Goal: Transaction & Acquisition: Obtain resource

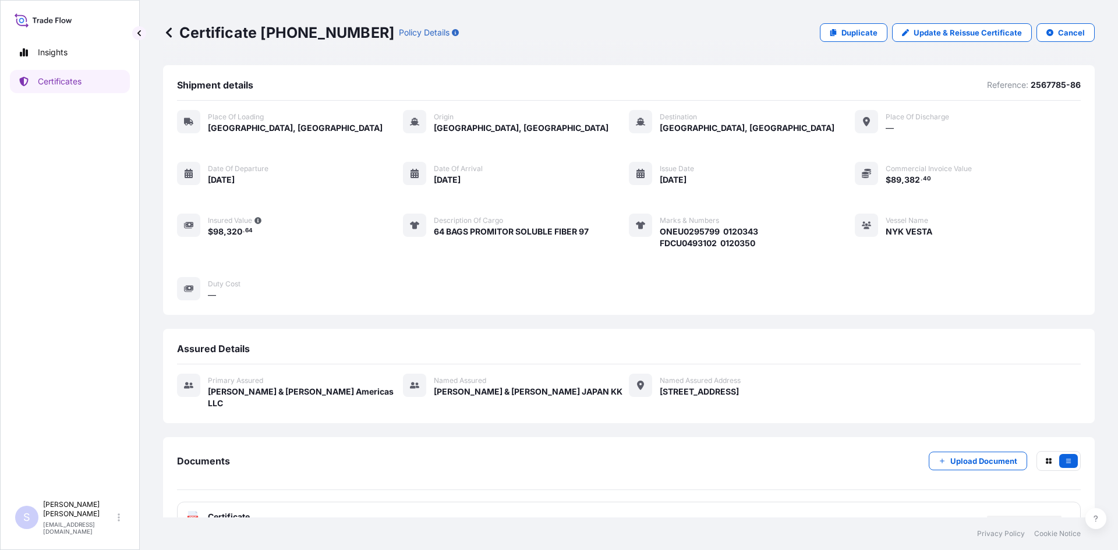
scroll to position [29, 0]
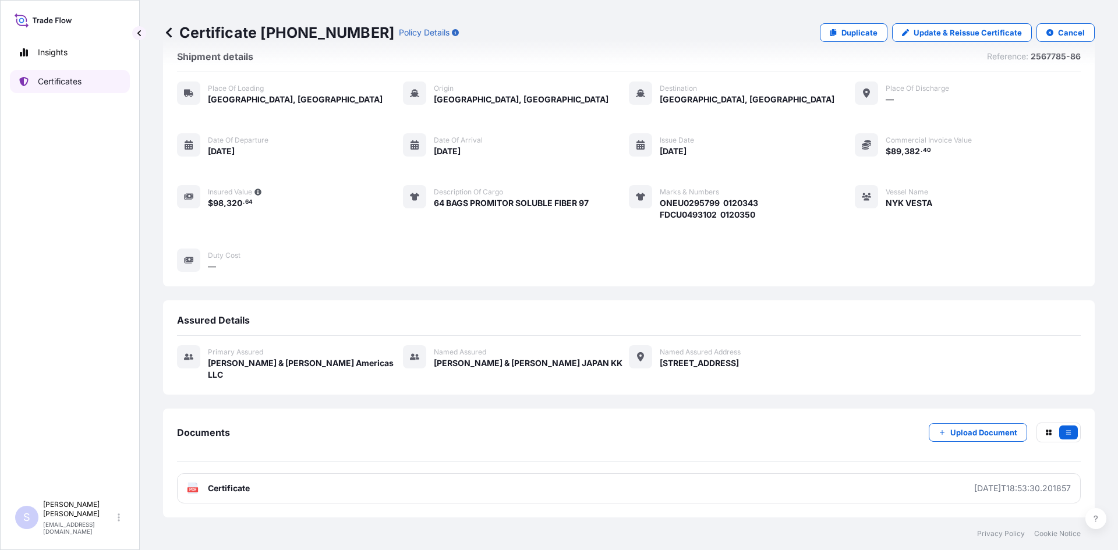
click at [79, 83] on p "Certificates" at bounding box center [60, 82] width 44 height 12
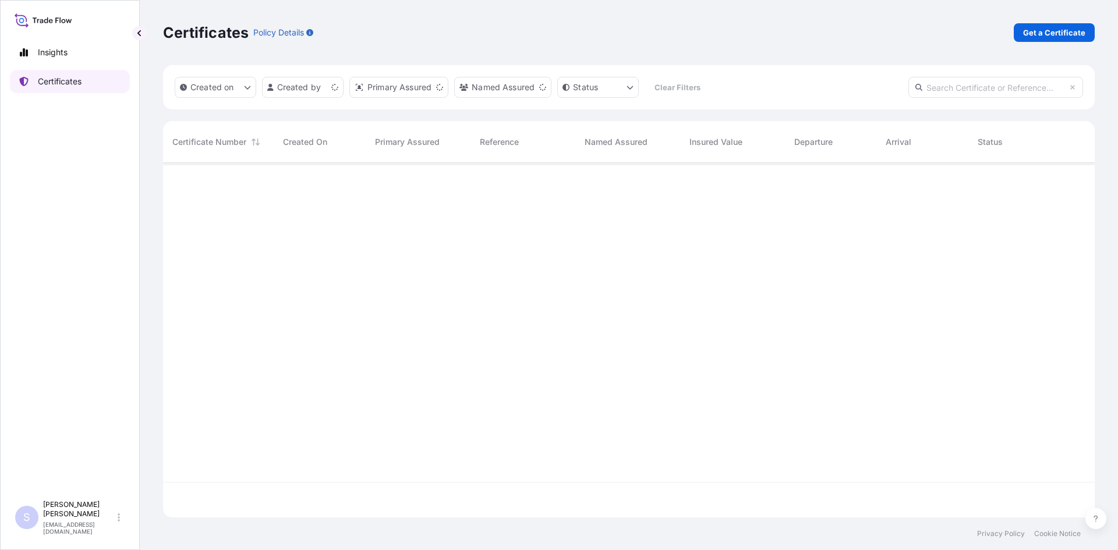
scroll to position [352, 923]
click at [1049, 36] on p "Get a Certificate" at bounding box center [1054, 33] width 62 height 12
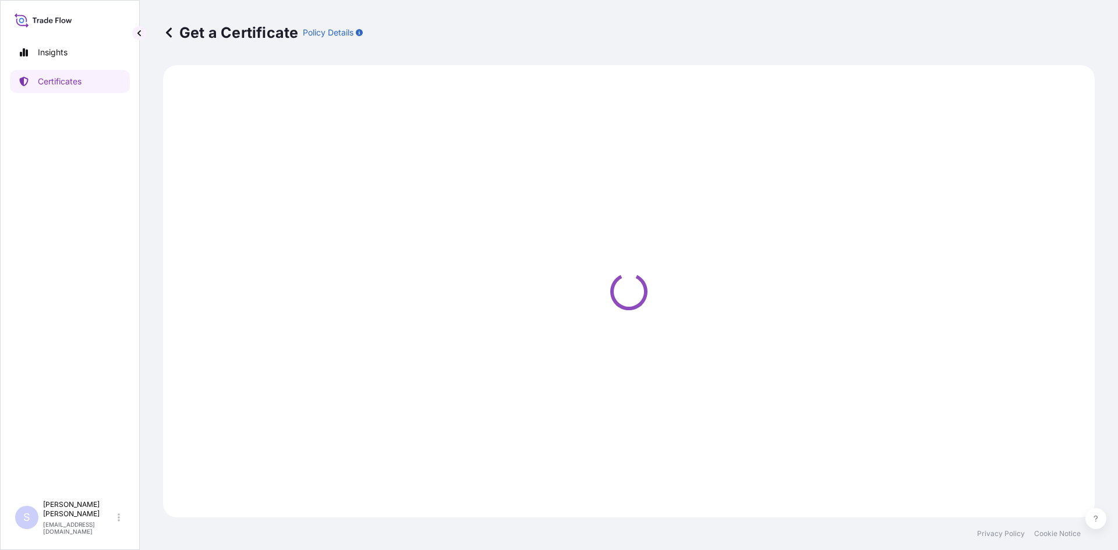
select select "Sea"
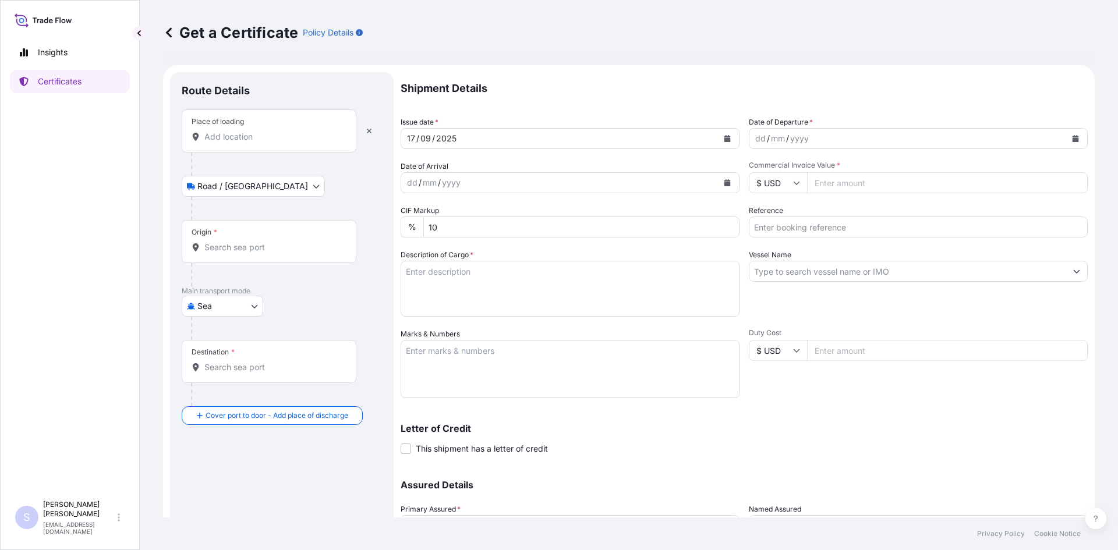
click at [240, 143] on div "Place of loading" at bounding box center [269, 130] width 175 height 43
click at [240, 143] on input "Place of loading" at bounding box center [272, 137] width 137 height 12
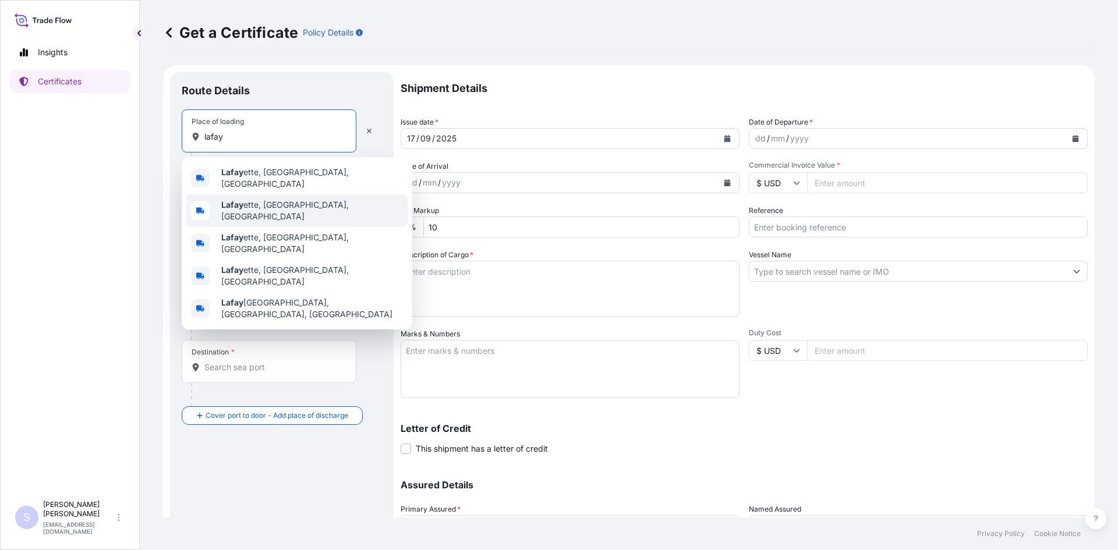
click at [271, 200] on span "Lafay ette, [GEOGRAPHIC_DATA], [GEOGRAPHIC_DATA]" at bounding box center [312, 210] width 182 height 23
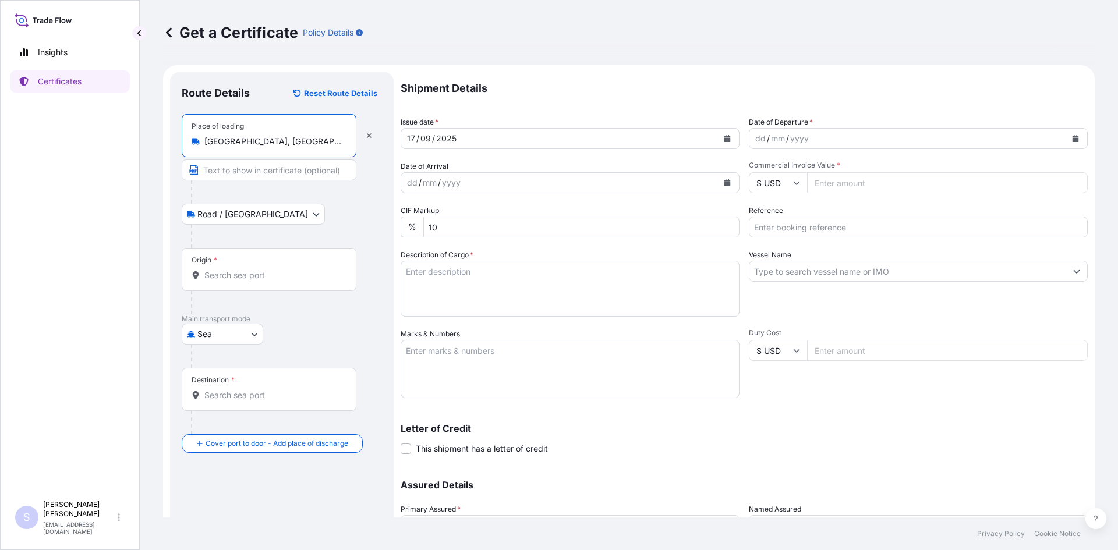
type input "[GEOGRAPHIC_DATA], [GEOGRAPHIC_DATA], [GEOGRAPHIC_DATA]"
click at [288, 277] on input "Origin *" at bounding box center [272, 276] width 137 height 12
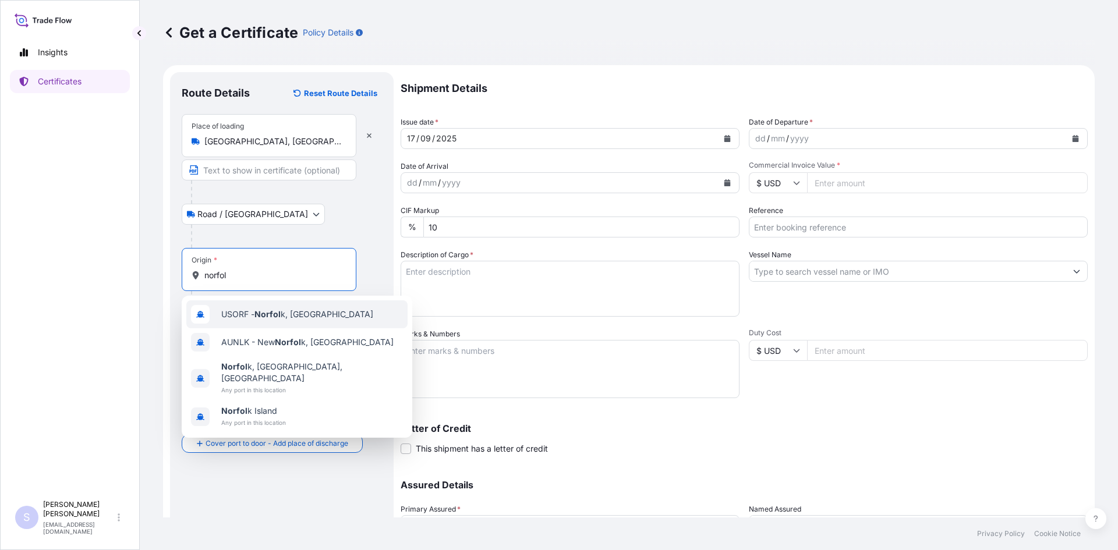
click at [300, 317] on span "USORF - Norfol k, [GEOGRAPHIC_DATA]" at bounding box center [297, 315] width 152 height 12
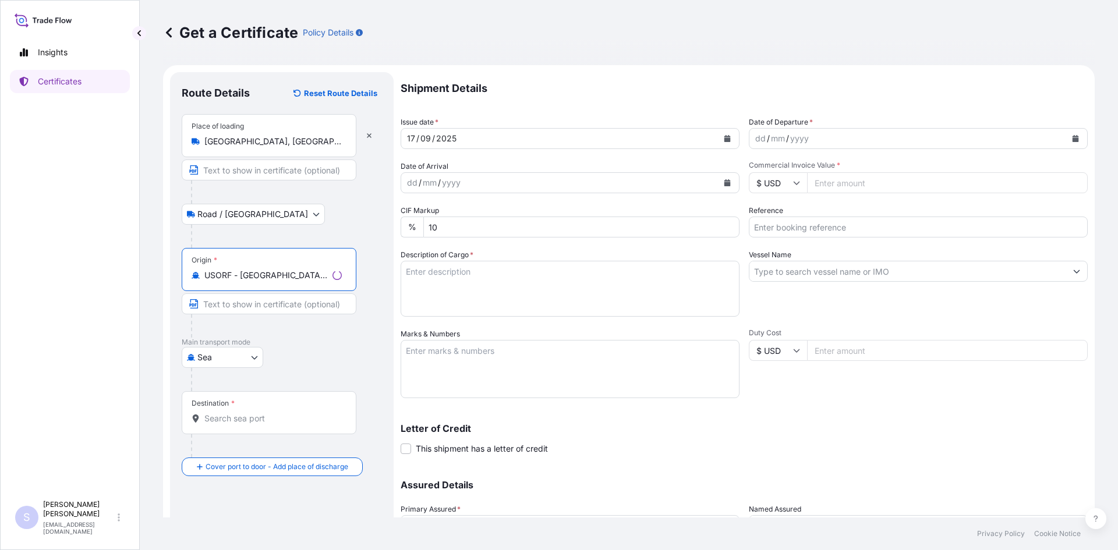
type input "USORF - [GEOGRAPHIC_DATA], [GEOGRAPHIC_DATA]"
click at [281, 410] on div "Destination *" at bounding box center [269, 412] width 175 height 43
click at [281, 413] on input "Destination *" at bounding box center [272, 419] width 137 height 12
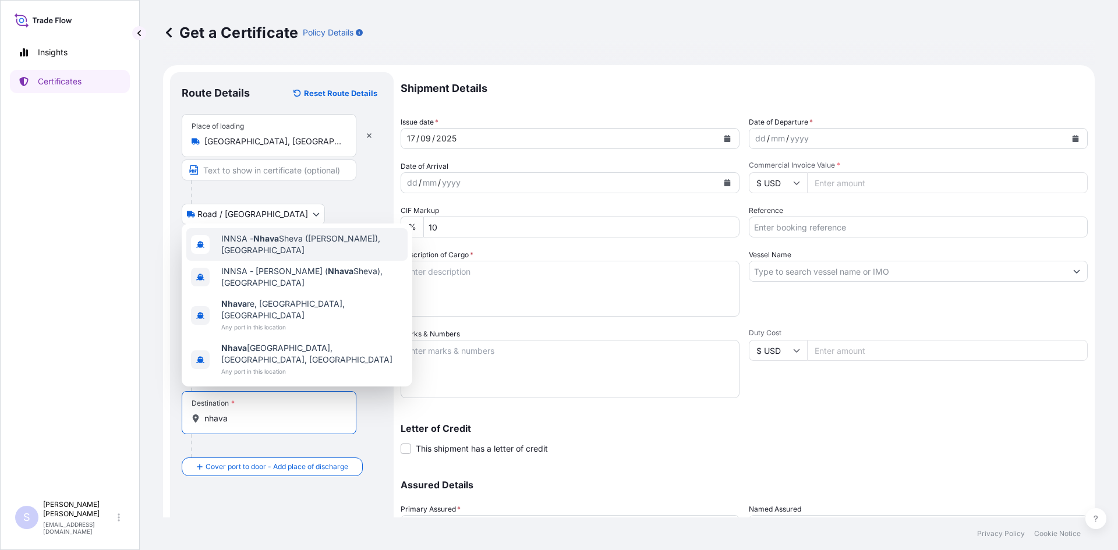
click at [306, 256] on span "INNSA - [GEOGRAPHIC_DATA] ([PERSON_NAME]), [GEOGRAPHIC_DATA]" at bounding box center [312, 244] width 182 height 23
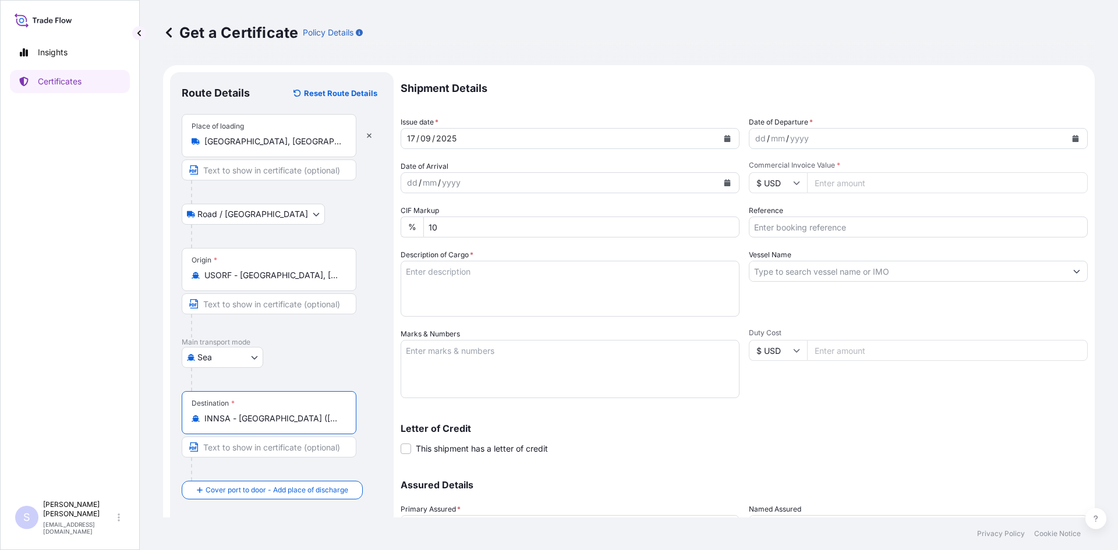
type input "INNSA - [GEOGRAPHIC_DATA] ([PERSON_NAME]), [GEOGRAPHIC_DATA]"
click at [1072, 139] on button "Calendar" at bounding box center [1075, 138] width 19 height 19
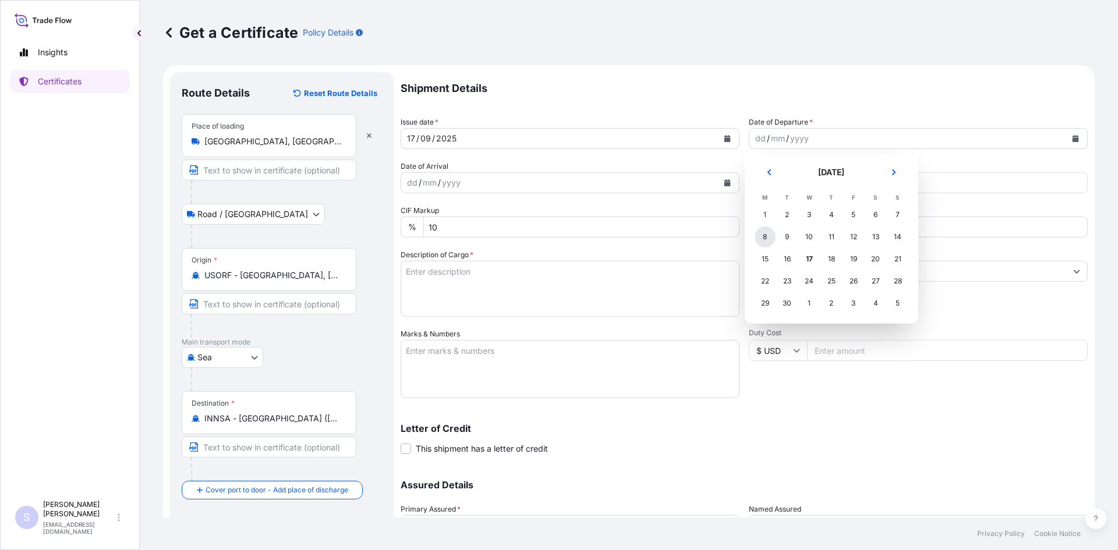
click at [760, 236] on div "8" at bounding box center [765, 237] width 21 height 21
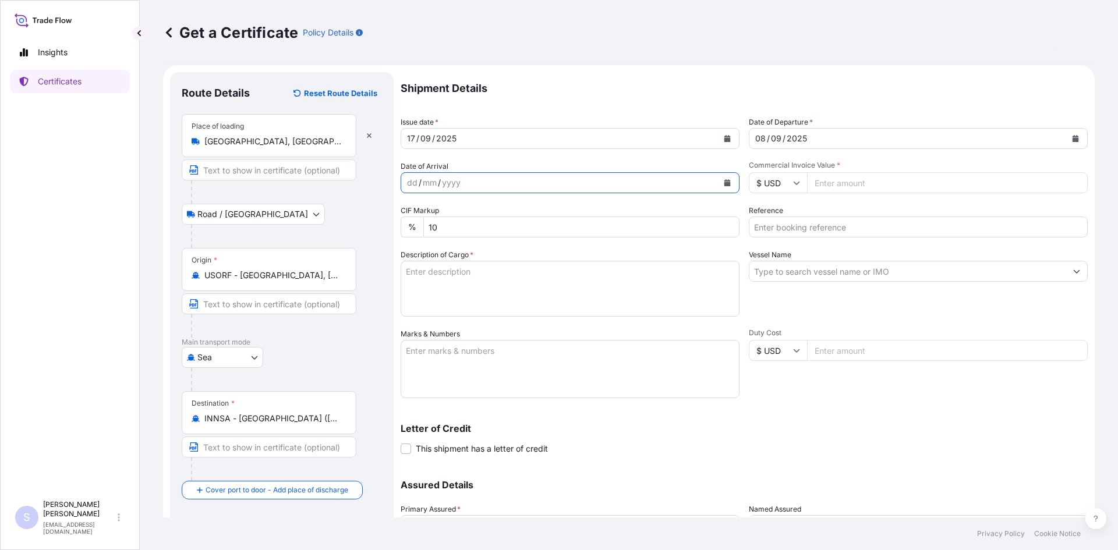
click at [723, 190] on button "Calendar" at bounding box center [727, 183] width 19 height 19
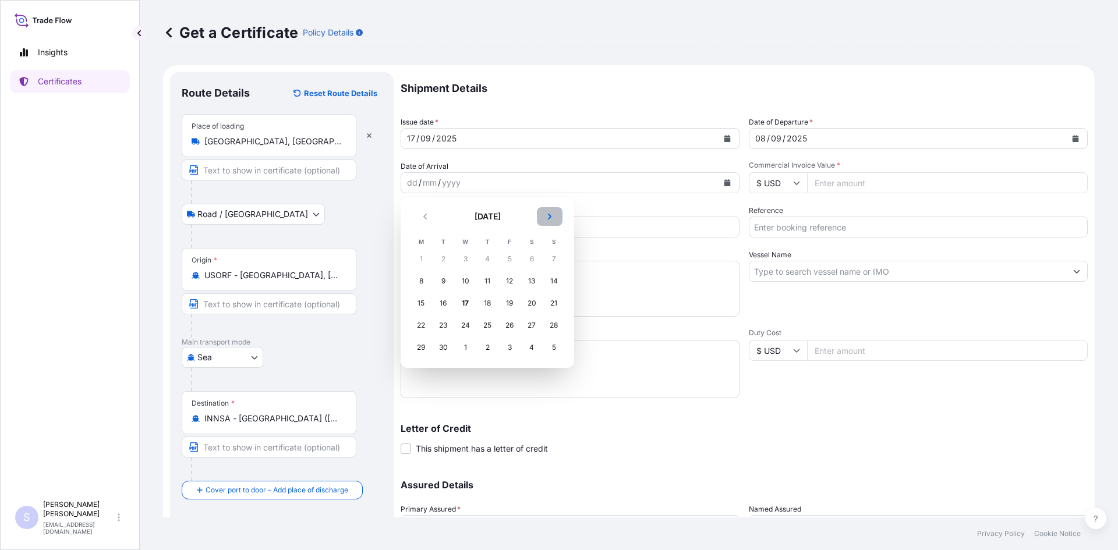
click at [559, 218] on button "Next" at bounding box center [550, 216] width 26 height 19
click at [505, 330] on div "24" at bounding box center [509, 325] width 21 height 21
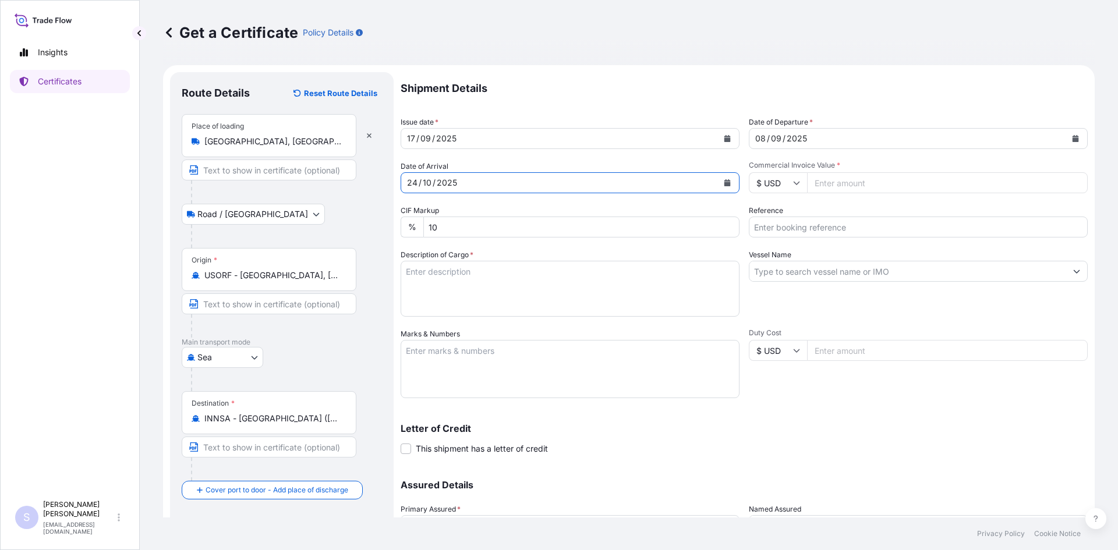
click at [833, 182] on input "Commercial Invoice Value *" at bounding box center [947, 182] width 281 height 21
click at [879, 176] on input "Commercial Invoice Value *" at bounding box center [947, 182] width 281 height 21
type input "33543.72"
type input "2567104"
type textarea "850 BAGS MIRA-THIK 603 STARCH"
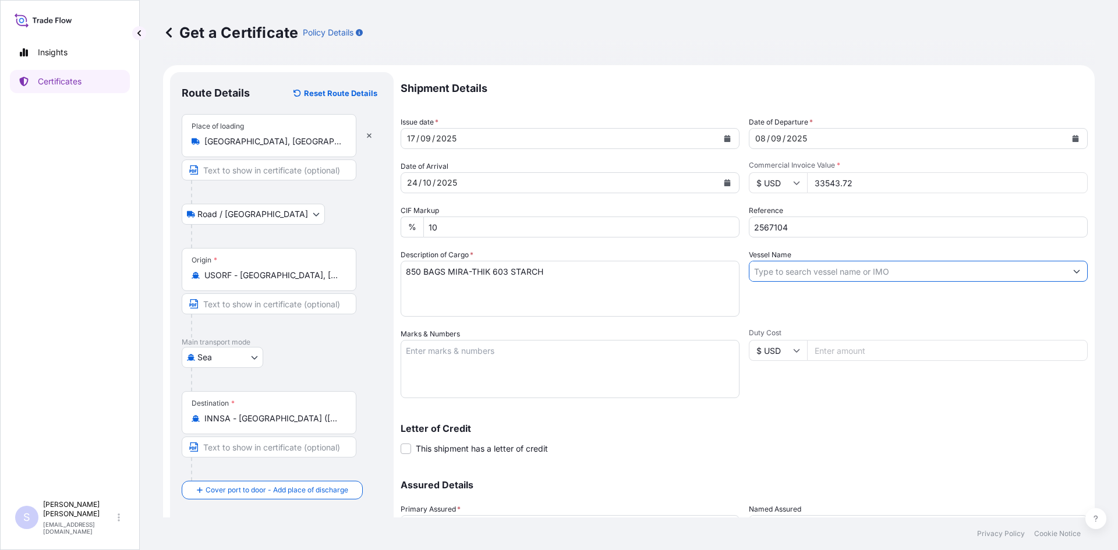
click at [802, 273] on input "Vessel Name" at bounding box center [907, 271] width 317 height 21
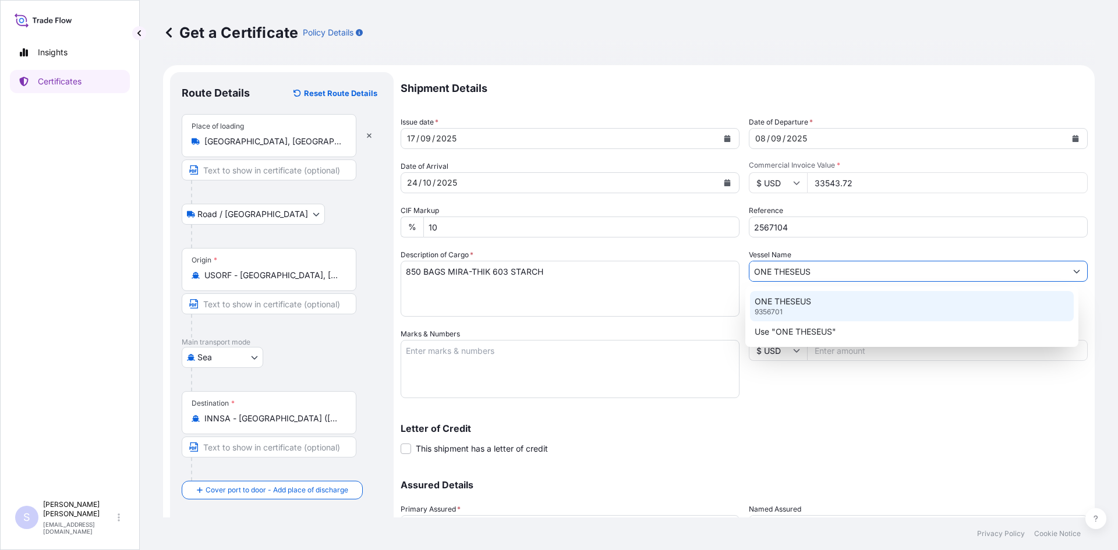
click at [808, 310] on div "ONE THESEUS 9356701" at bounding box center [912, 306] width 324 height 30
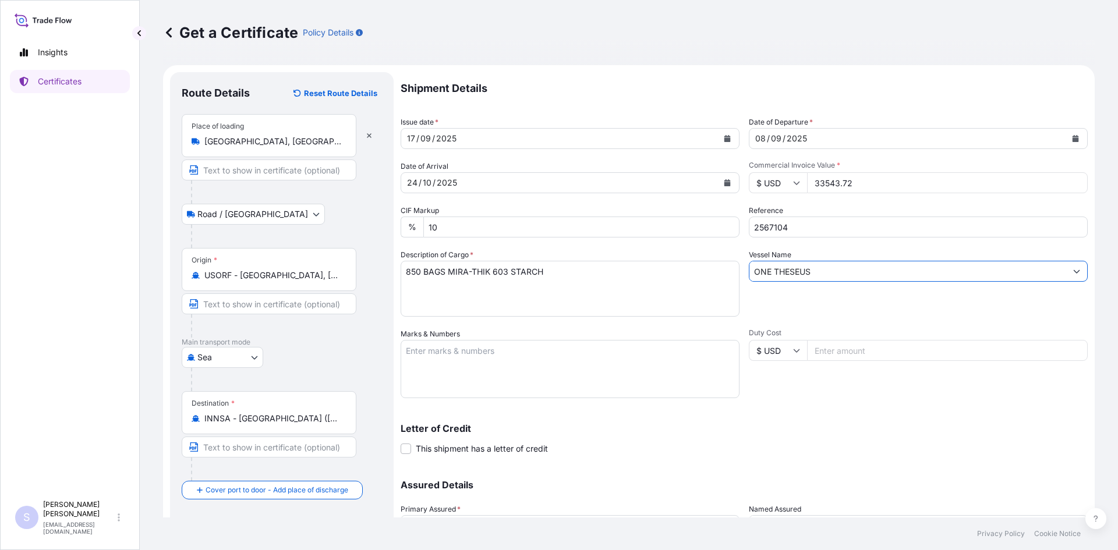
type input "ONE THESEUS"
click at [546, 358] on textarea "Marks & Numbers" at bounding box center [570, 369] width 339 height 58
type textarea "HMMU7157429 0104778"
click at [839, 401] on div "Shipment Details Issue date * [DATE] Date of Departure * [DATE] Date of Arrival…" at bounding box center [744, 327] width 687 height 511
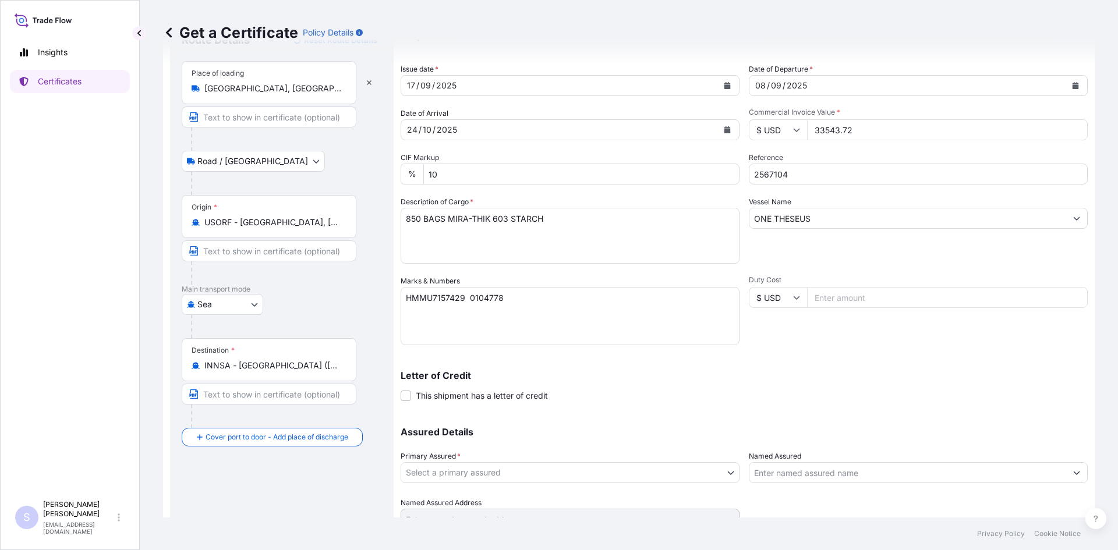
scroll to position [105, 0]
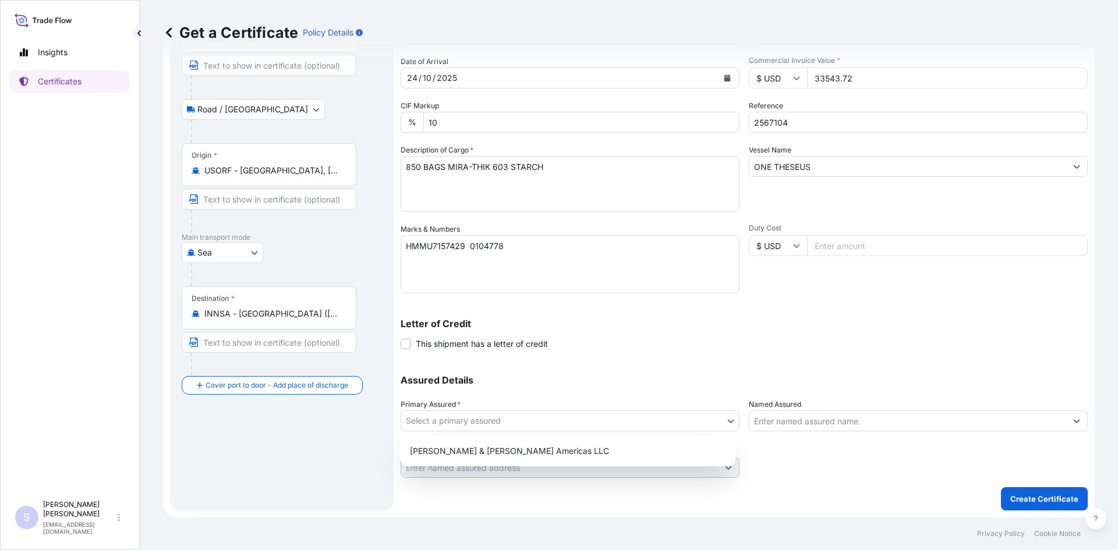
click at [586, 422] on body "Insights Certificates S [PERSON_NAME] [EMAIL_ADDRESS][DOMAIN_NAME] Get a Certif…" at bounding box center [559, 275] width 1118 height 550
click at [543, 450] on div "[PERSON_NAME] & [PERSON_NAME] Americas LLC" at bounding box center [568, 451] width 326 height 21
select select "31658"
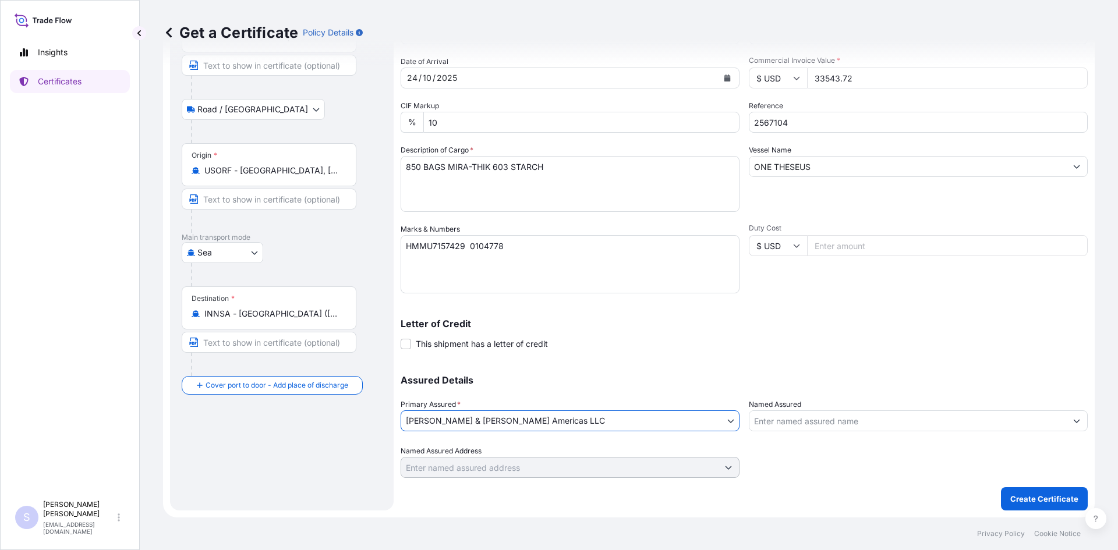
click at [767, 431] on div at bounding box center [918, 421] width 339 height 21
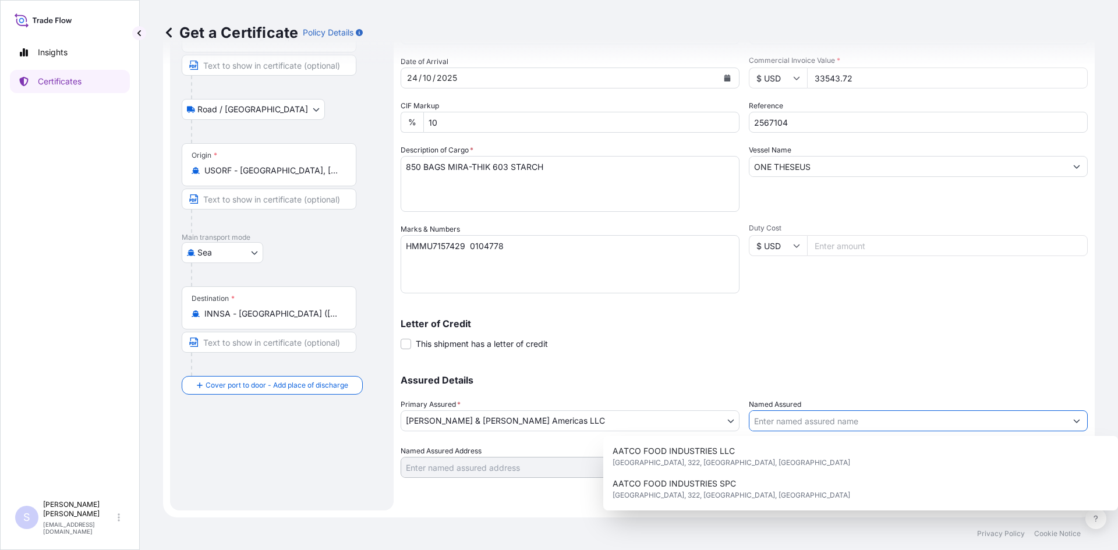
click at [774, 425] on input "Named Assured" at bounding box center [907, 421] width 317 height 21
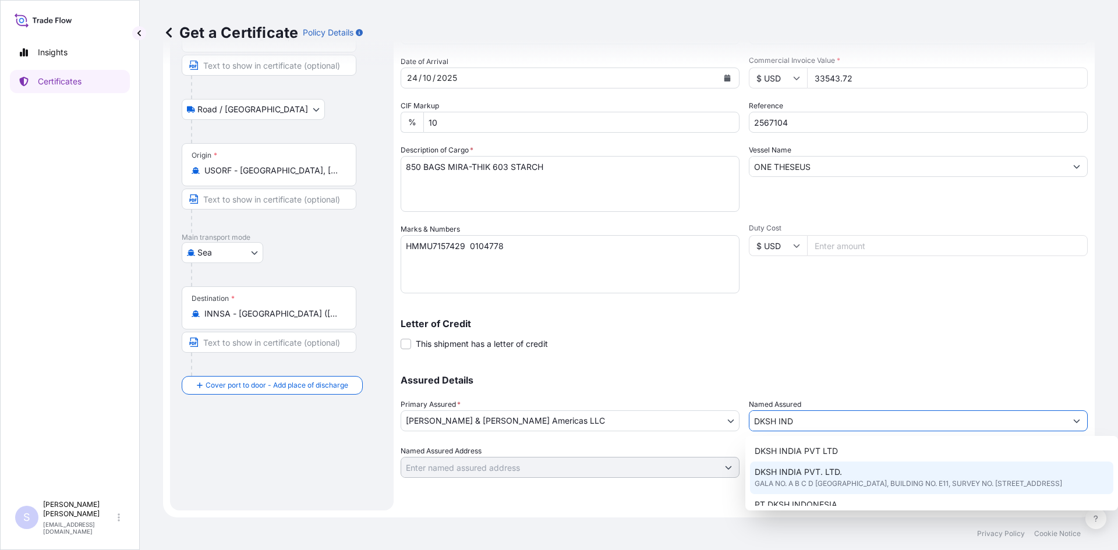
click at [864, 483] on span "GALA NO. A B C D [GEOGRAPHIC_DATA], BUILDING NO. E11, SURVEY NO. [STREET_ADDRES…" at bounding box center [908, 484] width 307 height 12
type input "DKSH INDIA PVT. LTD."
type input "GALA NO. A B C D [GEOGRAPHIC_DATA], BUILDING NO. E11, SURVEY NO. [STREET_ADDRES…"
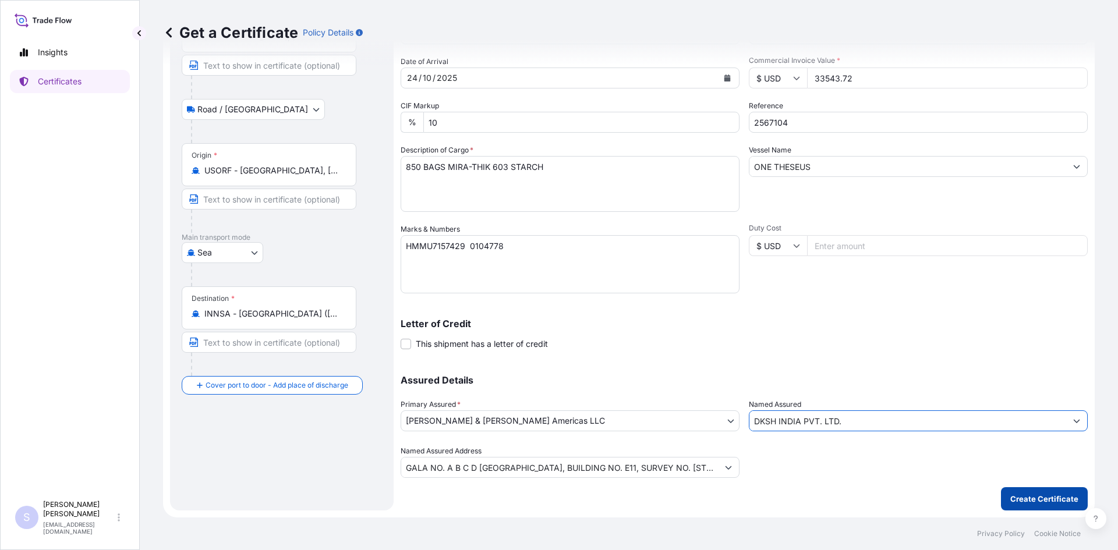
type input "DKSH INDIA PVT. LTD."
click at [1044, 502] on p "Create Certificate" at bounding box center [1044, 499] width 68 height 12
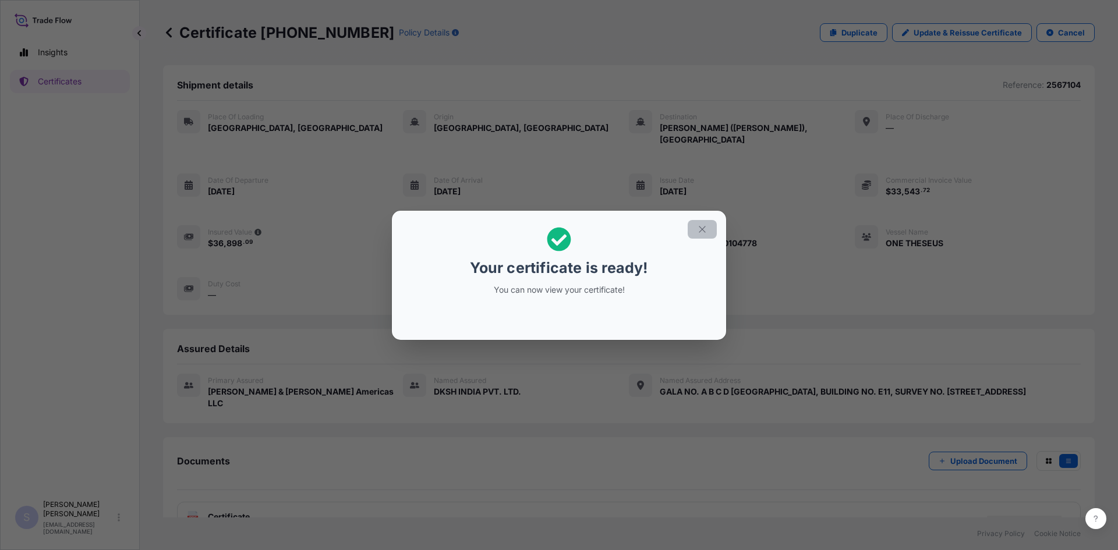
click at [697, 231] on icon "button" at bounding box center [702, 229] width 10 height 10
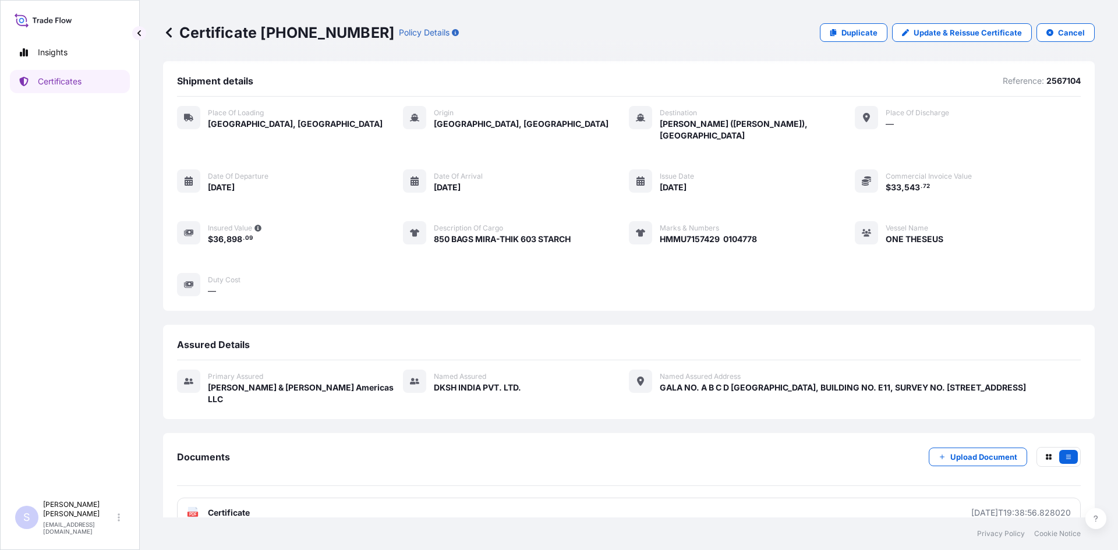
scroll to position [5, 0]
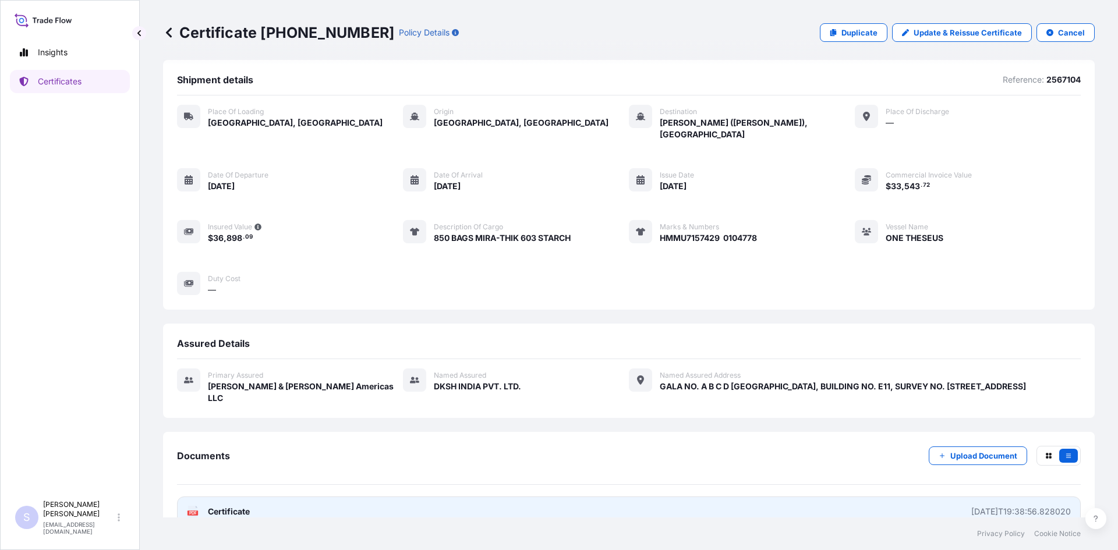
click at [192, 511] on text "PDF" at bounding box center [193, 513] width 8 height 4
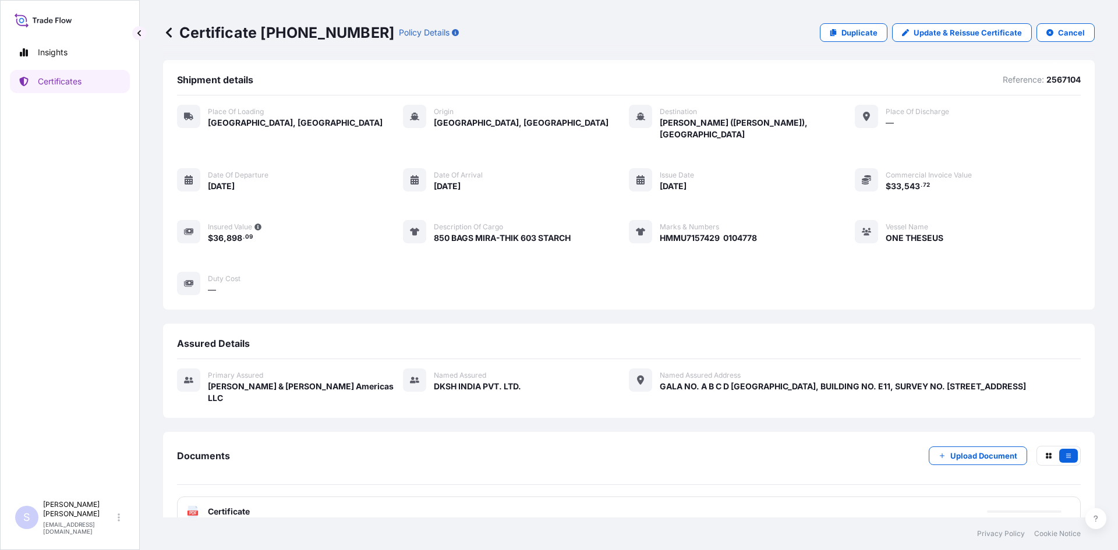
drag, startPoint x: 83, startPoint y: 69, endPoint x: 81, endPoint y: 84, distance: 15.8
click at [83, 69] on div "Insights Certificates" at bounding box center [70, 262] width 120 height 465
click at [55, 83] on p "Certificates" at bounding box center [60, 82] width 44 height 12
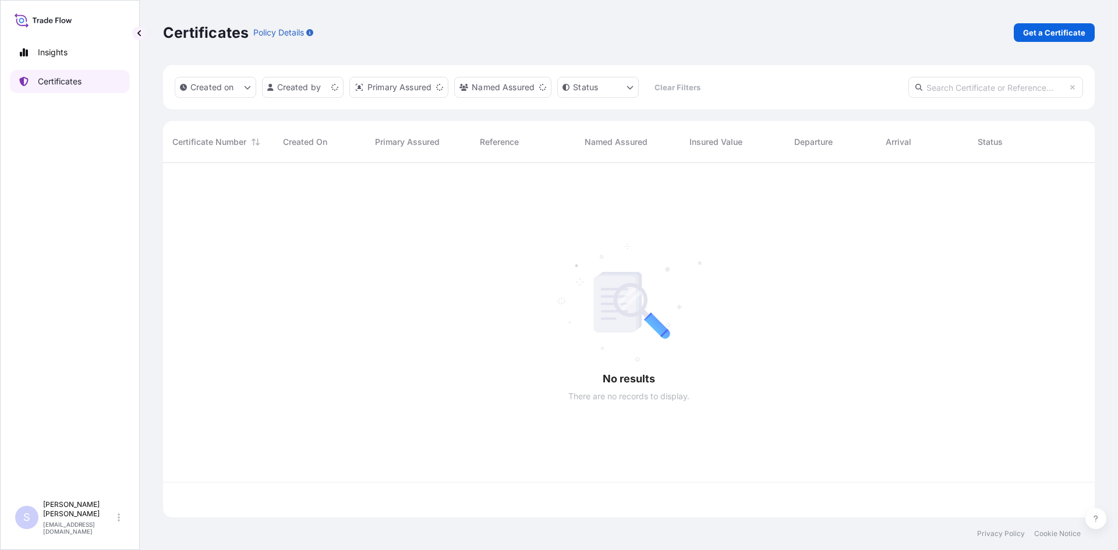
scroll to position [352, 923]
click at [1077, 29] on p "Get a Certificate" at bounding box center [1054, 33] width 62 height 12
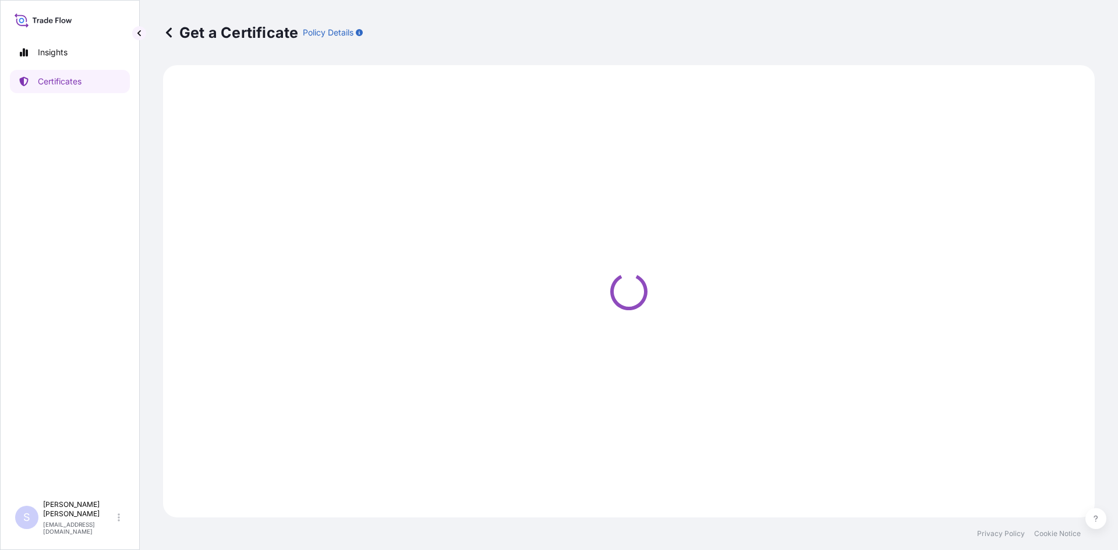
select select "Sea"
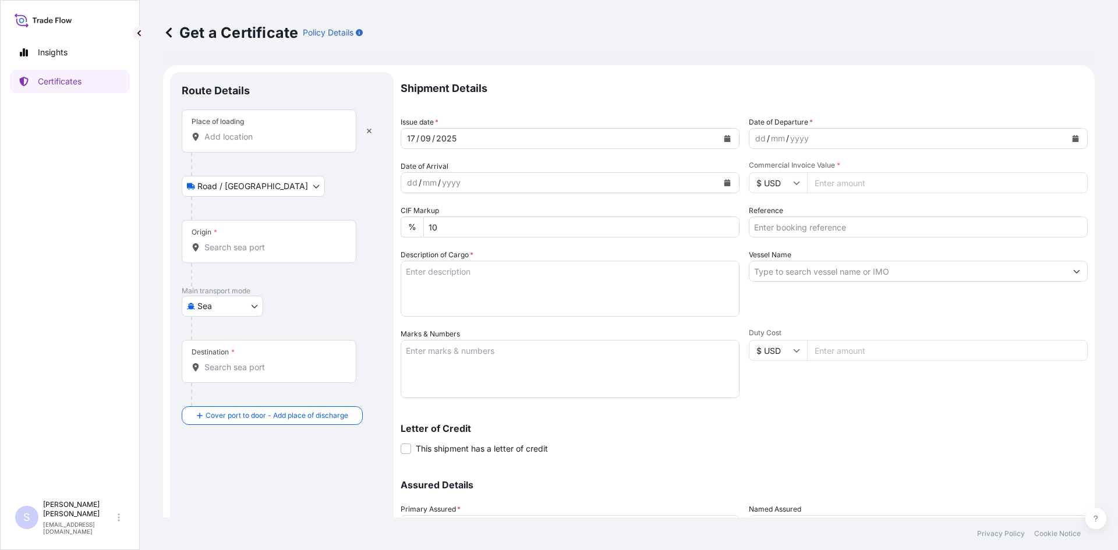
click at [280, 145] on div "Place of loading" at bounding box center [269, 130] width 175 height 43
click at [280, 143] on input "Place of loading" at bounding box center [272, 137] width 137 height 12
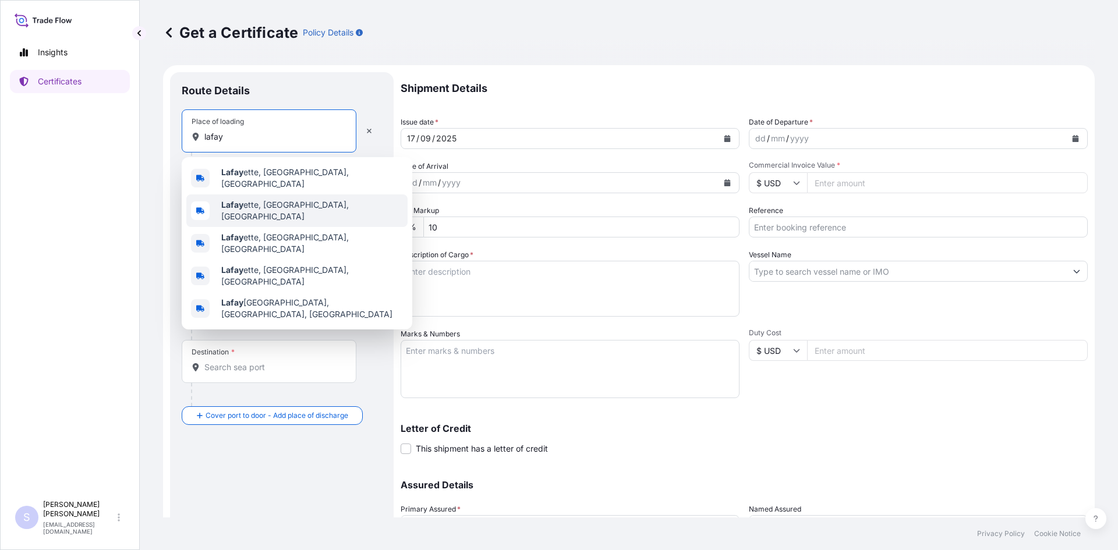
click at [280, 199] on span "Lafay ette, [GEOGRAPHIC_DATA], [GEOGRAPHIC_DATA]" at bounding box center [312, 210] width 182 height 23
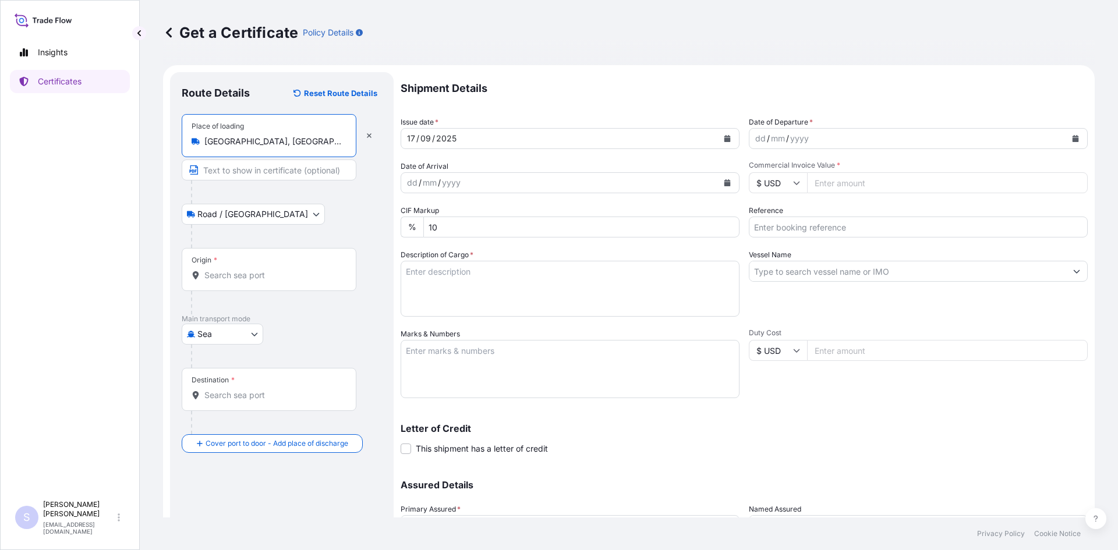
type input "[GEOGRAPHIC_DATA], [GEOGRAPHIC_DATA], [GEOGRAPHIC_DATA]"
click at [259, 288] on div "Origin *" at bounding box center [269, 269] width 175 height 43
click at [259, 281] on input "Origin *" at bounding box center [272, 276] width 137 height 12
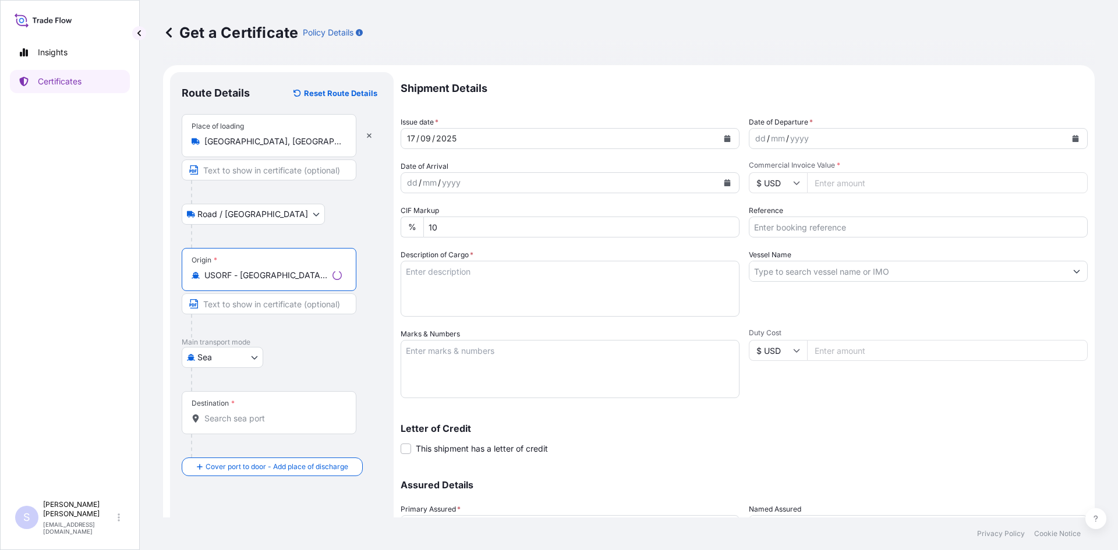
type input "USORF - [GEOGRAPHIC_DATA], [GEOGRAPHIC_DATA]"
click at [240, 423] on input "Destination *" at bounding box center [272, 419] width 137 height 12
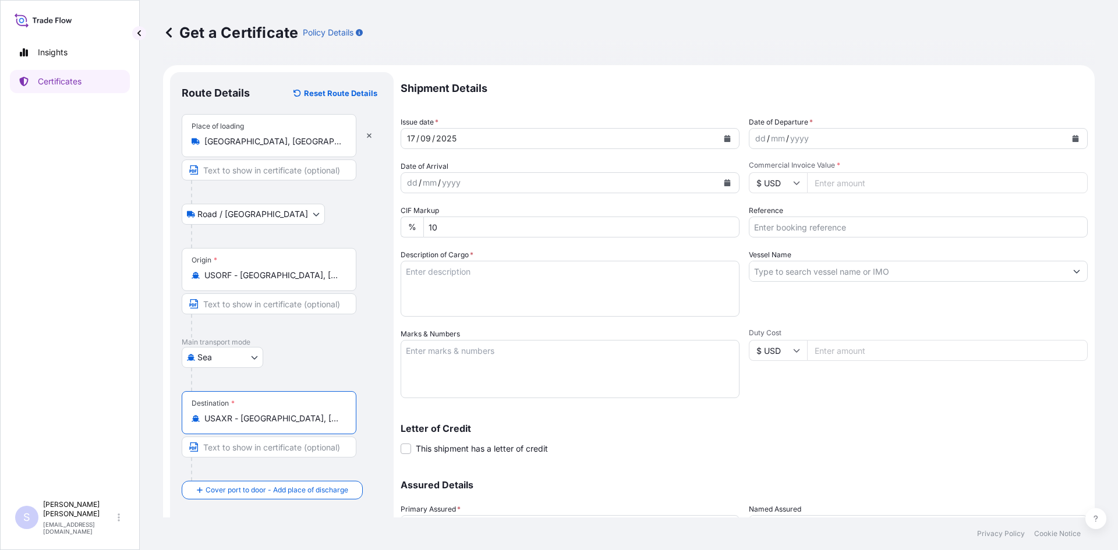
click at [296, 419] on input "USAXR - [GEOGRAPHIC_DATA], [GEOGRAPHIC_DATA]" at bounding box center [272, 419] width 137 height 12
drag, startPoint x: 349, startPoint y: 419, endPoint x: 178, endPoint y: 416, distance: 170.6
click at [178, 416] on div "Route Details Reset Route Details Place of loading [GEOGRAPHIC_DATA], [GEOGRAPH…" at bounding box center [282, 343] width 224 height 543
click at [292, 426] on div "Destination * USAXR - [GEOGRAPHIC_DATA], [GEOGRAPHIC_DATA]" at bounding box center [269, 412] width 175 height 43
click at [292, 425] on input "USAXR - [GEOGRAPHIC_DATA], [GEOGRAPHIC_DATA]" at bounding box center [272, 419] width 137 height 12
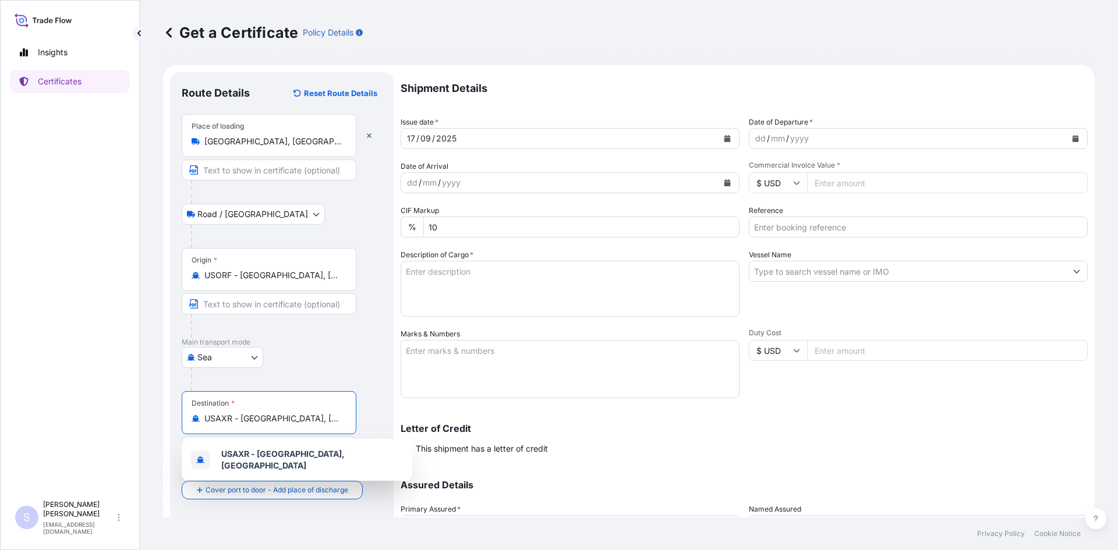
click at [332, 420] on input "USAXR - [GEOGRAPHIC_DATA], [GEOGRAPHIC_DATA]" at bounding box center [272, 419] width 137 height 12
type input "U"
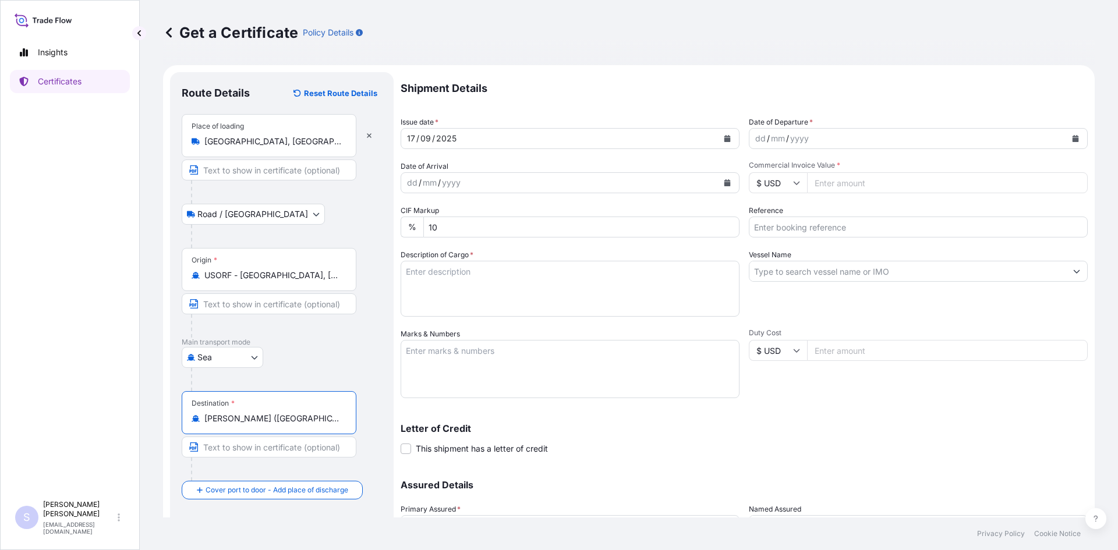
type input "[PERSON_NAME] ([GEOGRAPHIC_DATA]), [GEOGRAPHIC_DATA]"
click at [1073, 139] on icon "Calendar" at bounding box center [1076, 138] width 6 height 7
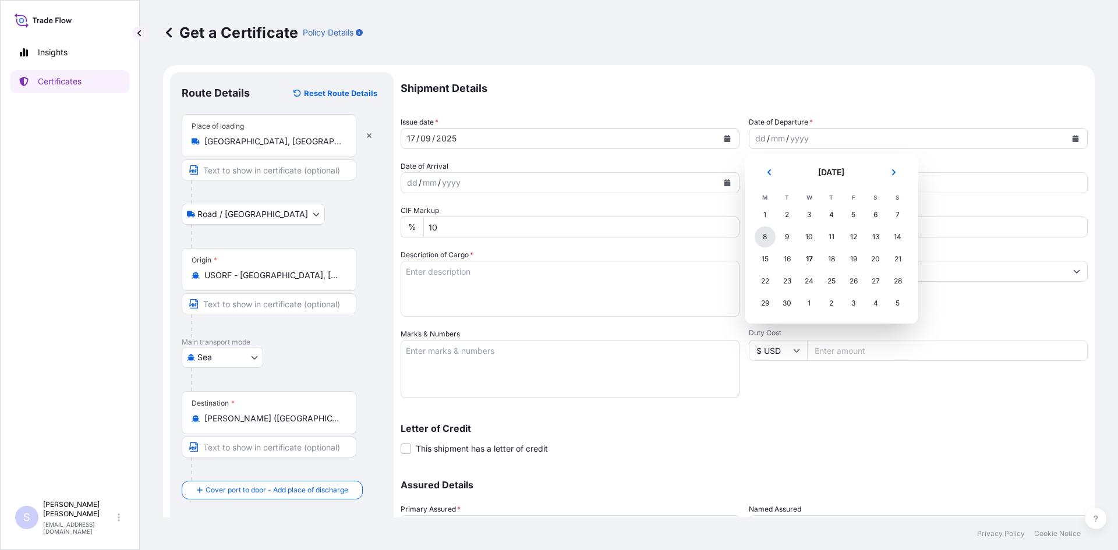
click at [770, 240] on div "8" at bounding box center [765, 237] width 21 height 21
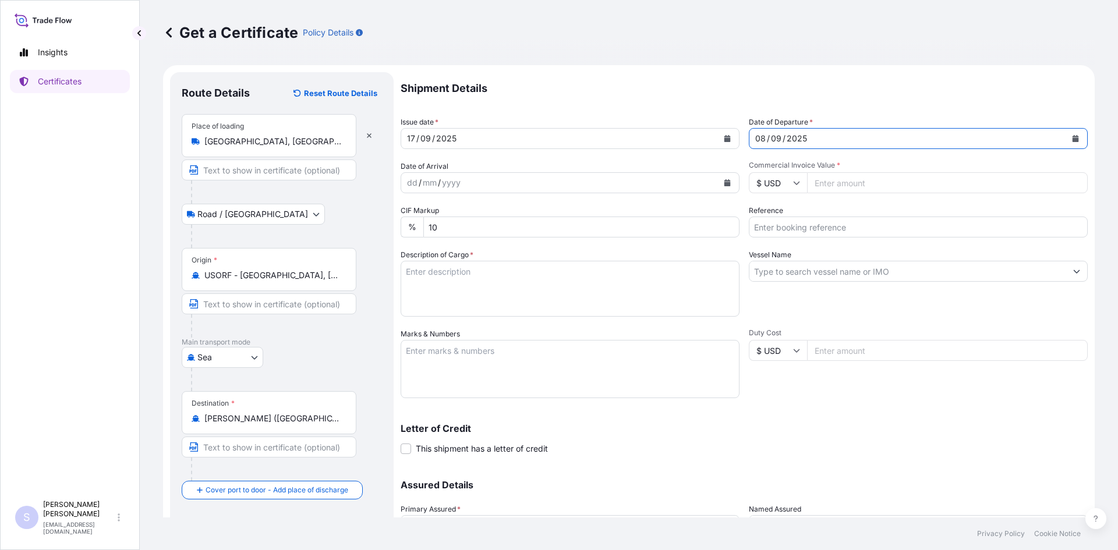
click at [724, 186] on button "Calendar" at bounding box center [727, 183] width 19 height 19
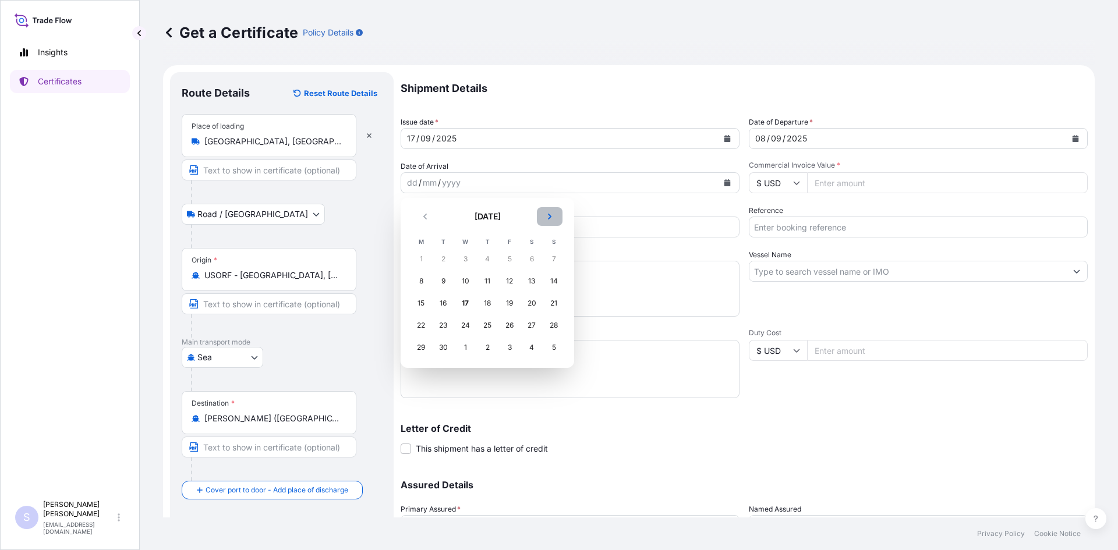
click at [546, 211] on button "Next" at bounding box center [550, 216] width 26 height 19
click at [467, 280] on div "8" at bounding box center [465, 281] width 21 height 21
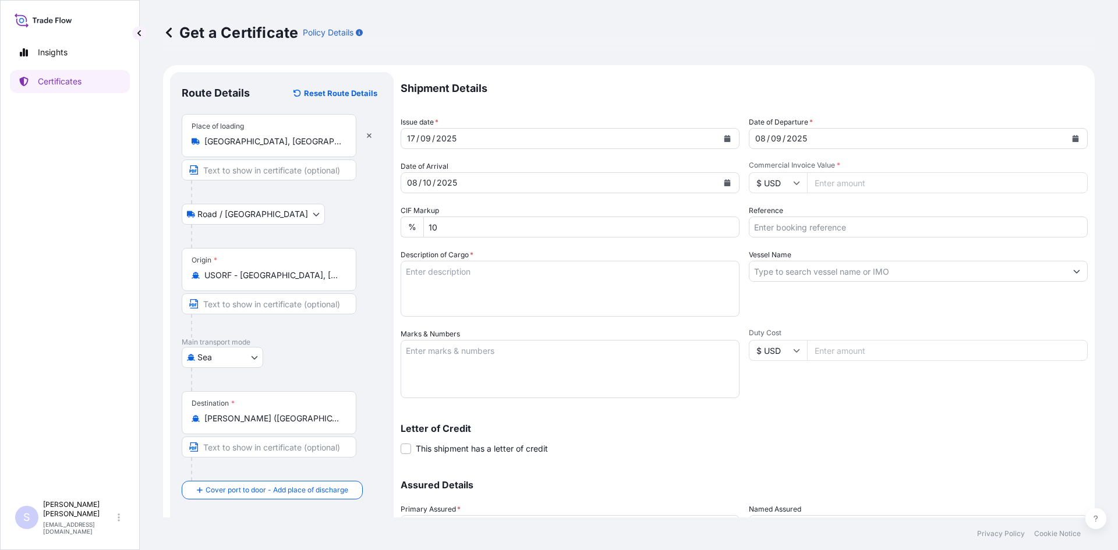
click at [846, 189] on input "Commercial Invoice Value *" at bounding box center [947, 182] width 281 height 21
type input "26507.25"
type input "2583029"
click at [652, 277] on textarea "Description of Cargo *" at bounding box center [570, 289] width 339 height 56
type textarea "850 BAGS REZISTA NG STARCH"
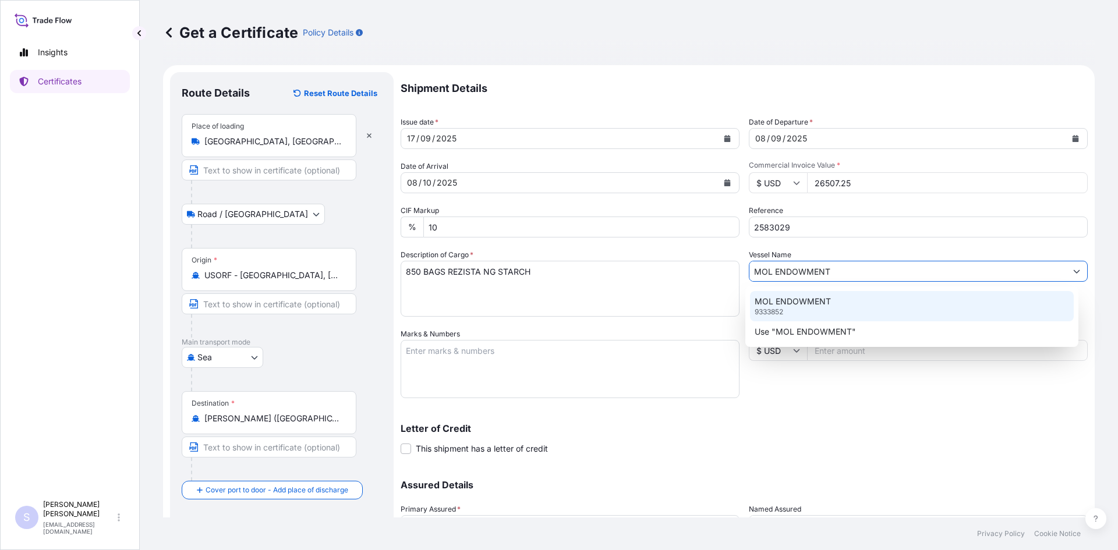
click at [779, 293] on div "MOL ENDOWMENT 9333852" at bounding box center [912, 306] width 324 height 30
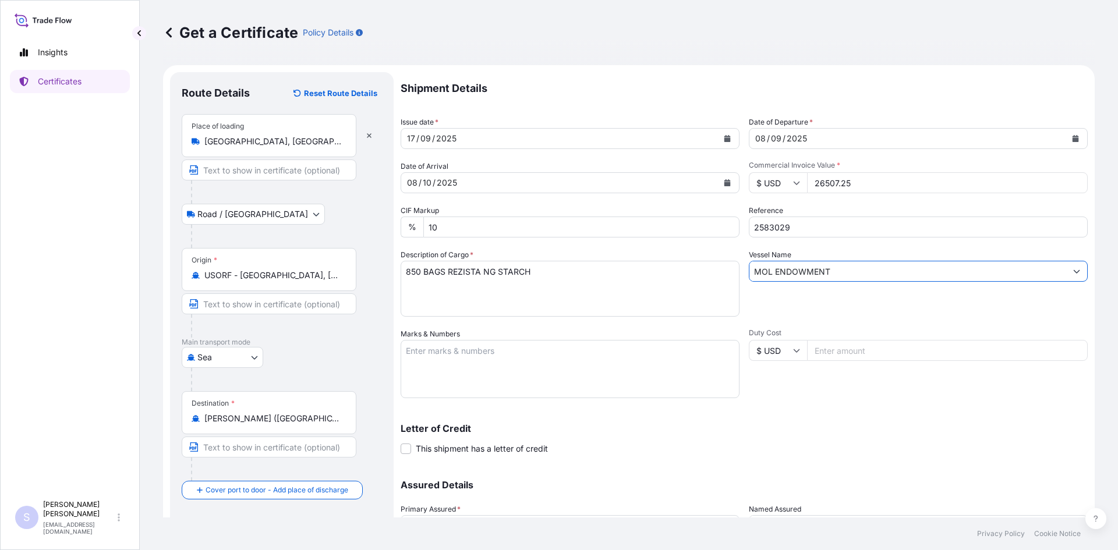
type input "MOL ENDOWMENT"
click at [624, 354] on textarea "Marks & Numbers" at bounding box center [570, 369] width 339 height 58
type textarea "UETU7938819 0120271"
click at [801, 409] on div "Shipment Details Issue date * [DATE] Date of Departure * [DATE] Date of Arrival…" at bounding box center [744, 327] width 687 height 511
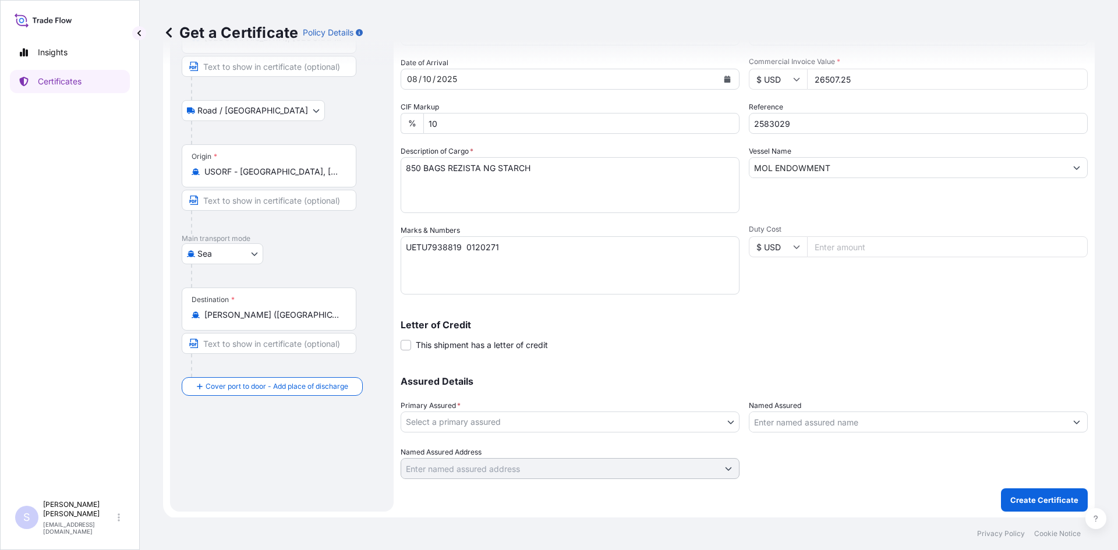
scroll to position [105, 0]
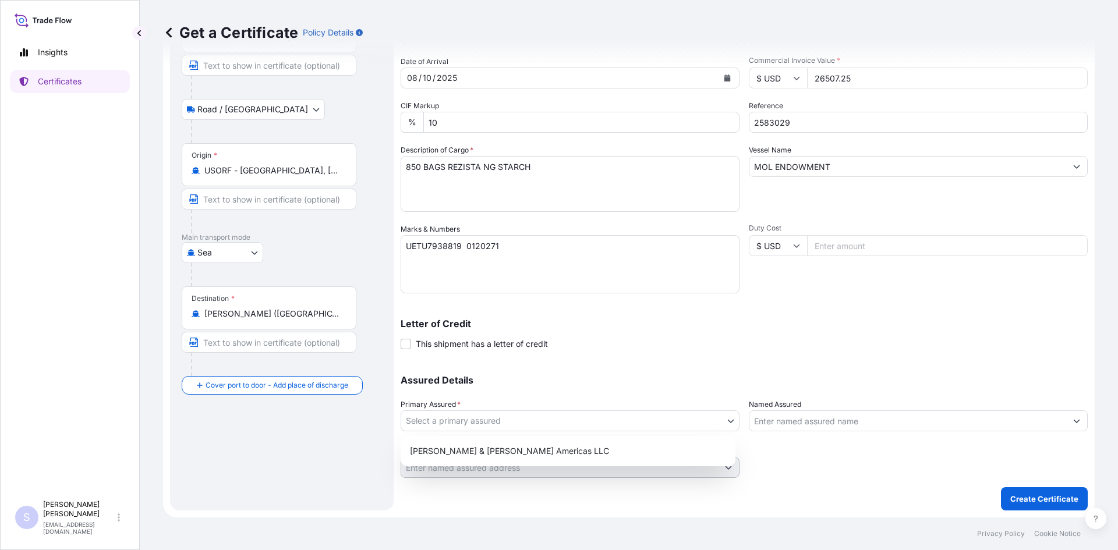
click at [525, 424] on body "Insights Certificates S [PERSON_NAME] [EMAIL_ADDRESS][DOMAIN_NAME] Get a Certif…" at bounding box center [559, 275] width 1118 height 550
click at [539, 448] on div "[PERSON_NAME] & [PERSON_NAME] Americas LLC" at bounding box center [568, 451] width 326 height 21
select select "31658"
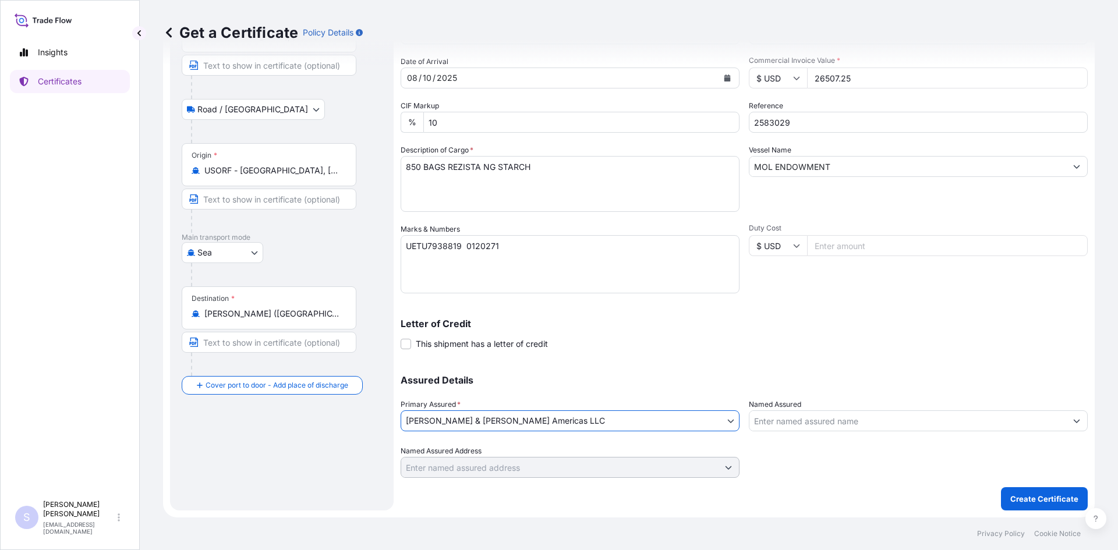
click at [817, 419] on input "Named Assured" at bounding box center [907, 421] width 317 height 21
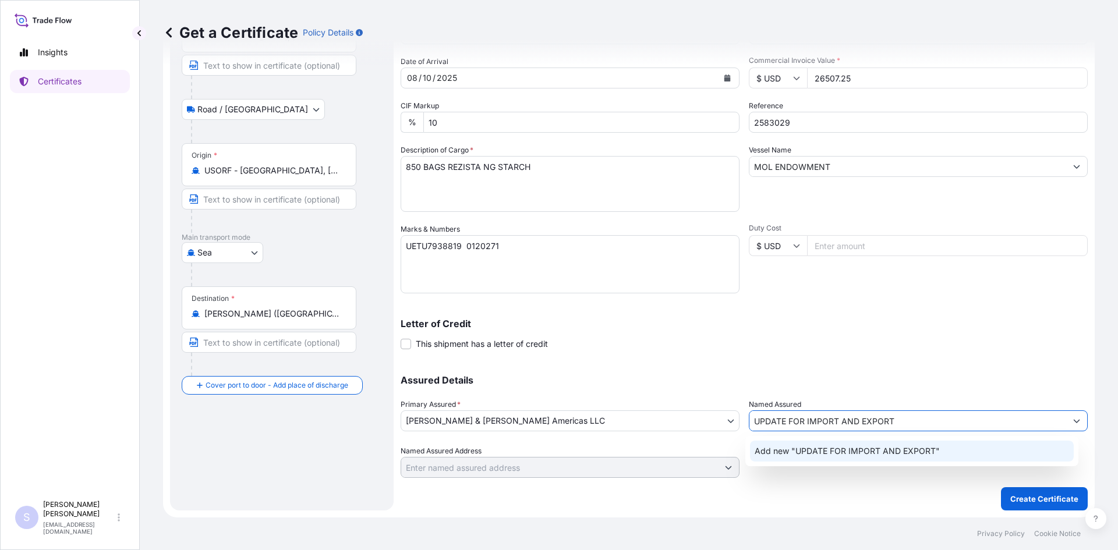
click at [846, 456] on span "Add new "UPDATE FOR IMPORT AND EXPORT"" at bounding box center [847, 451] width 185 height 12
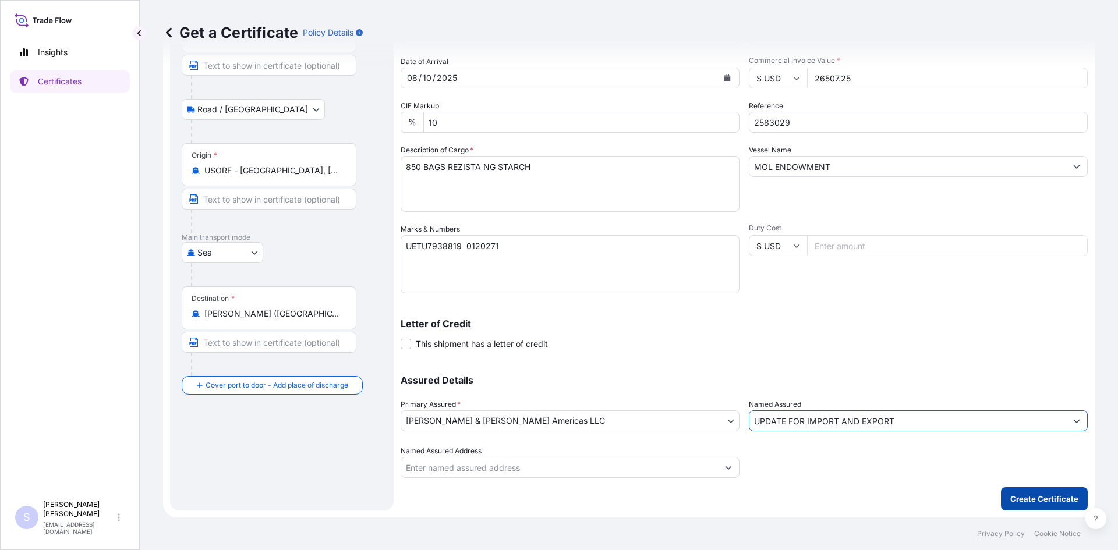
type input "UPDATE FOR IMPORT AND EXPORT"
click at [1048, 502] on p "Create Certificate" at bounding box center [1044, 499] width 68 height 12
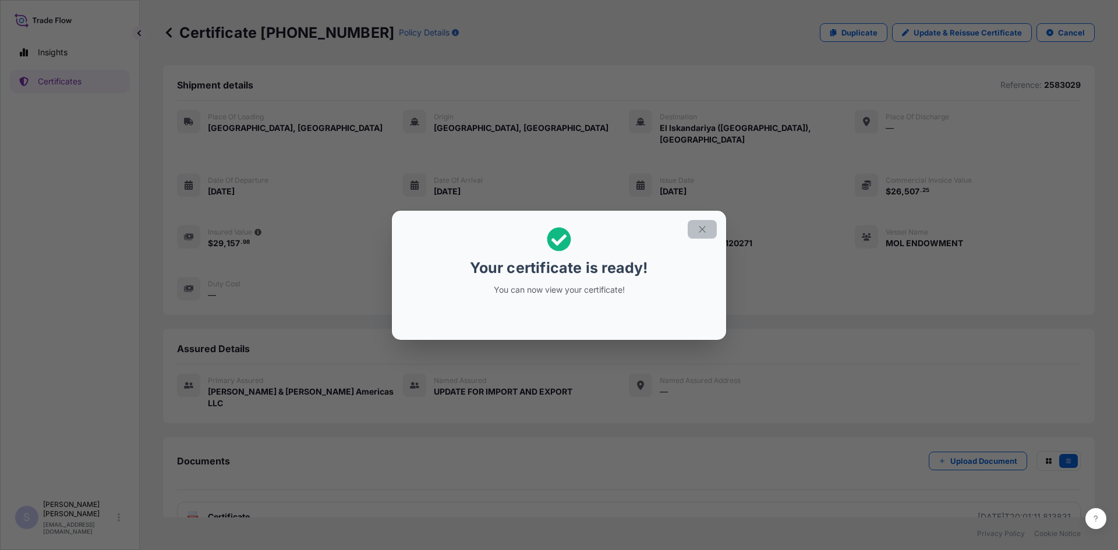
click at [703, 225] on icon "button" at bounding box center [702, 229] width 10 height 10
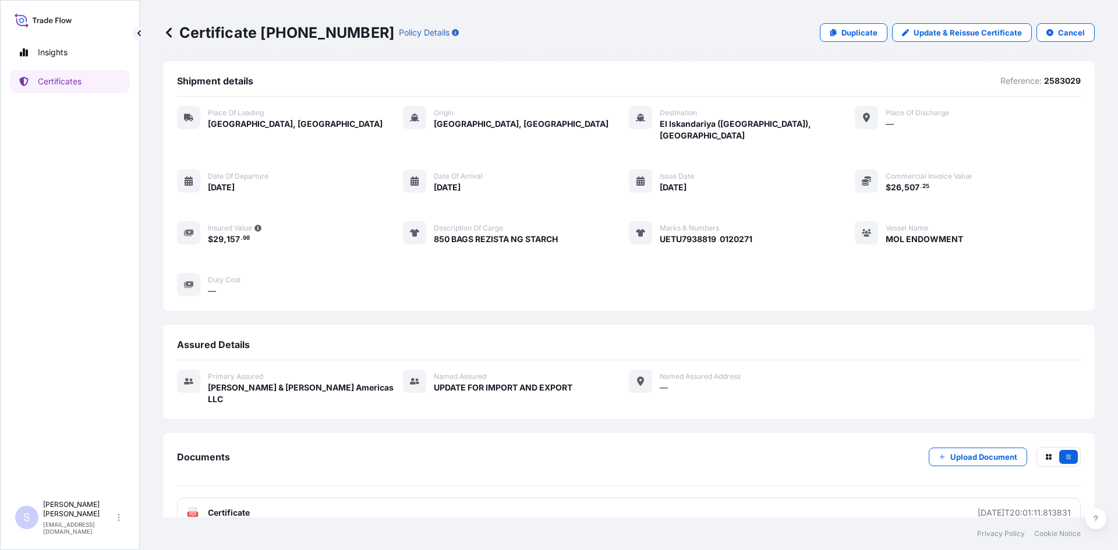
scroll to position [5, 0]
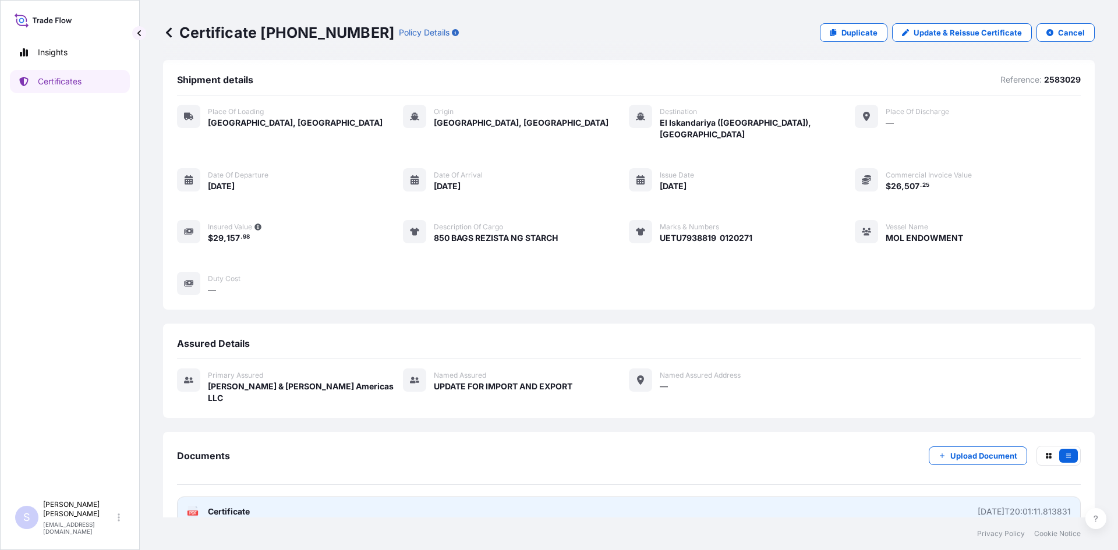
click at [191, 506] on icon at bounding box center [193, 512] width 10 height 12
